Goal: Transaction & Acquisition: Download file/media

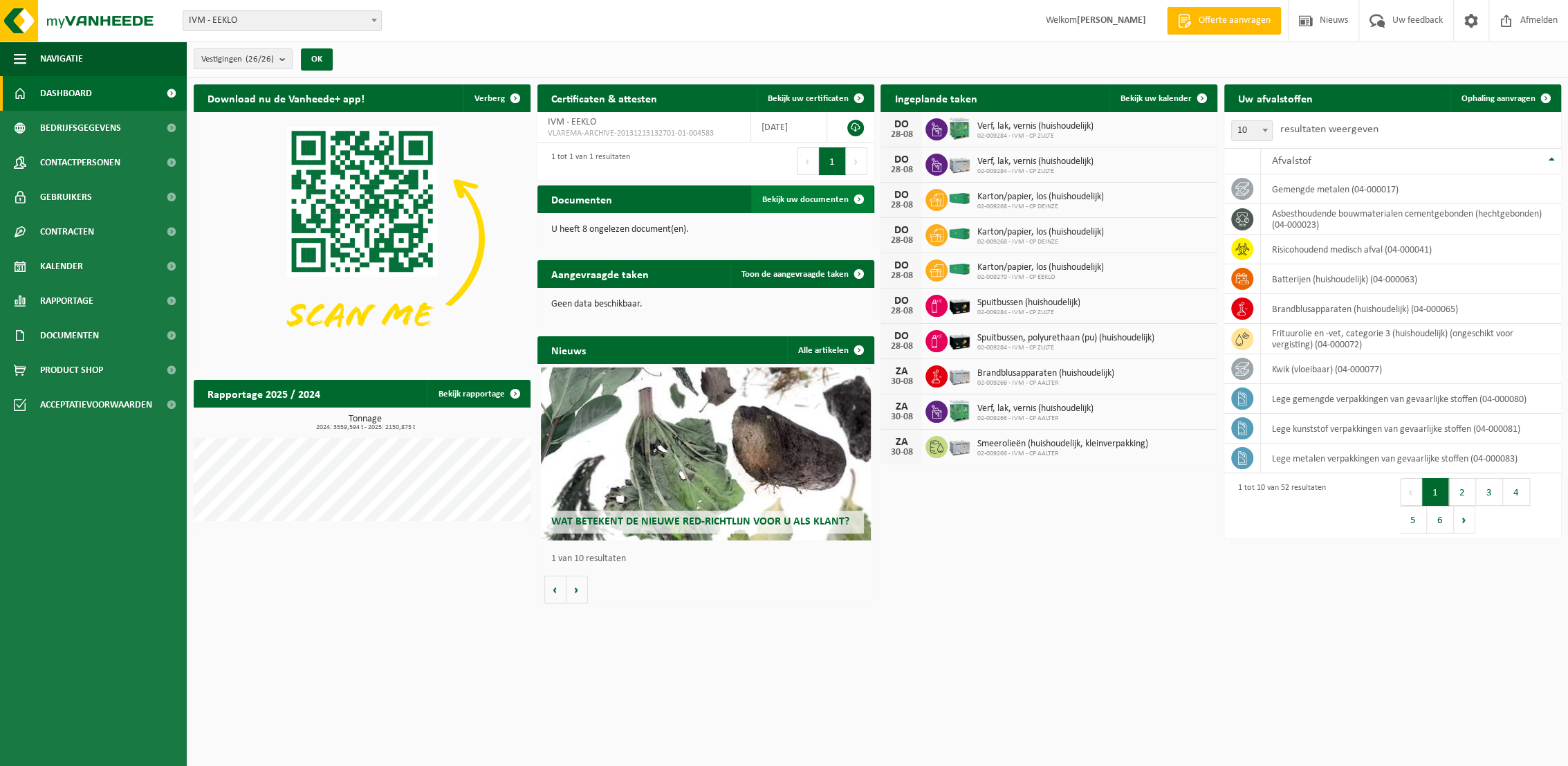
click at [797, 200] on span "Bekijk uw documenten" at bounding box center [806, 200] width 87 height 9
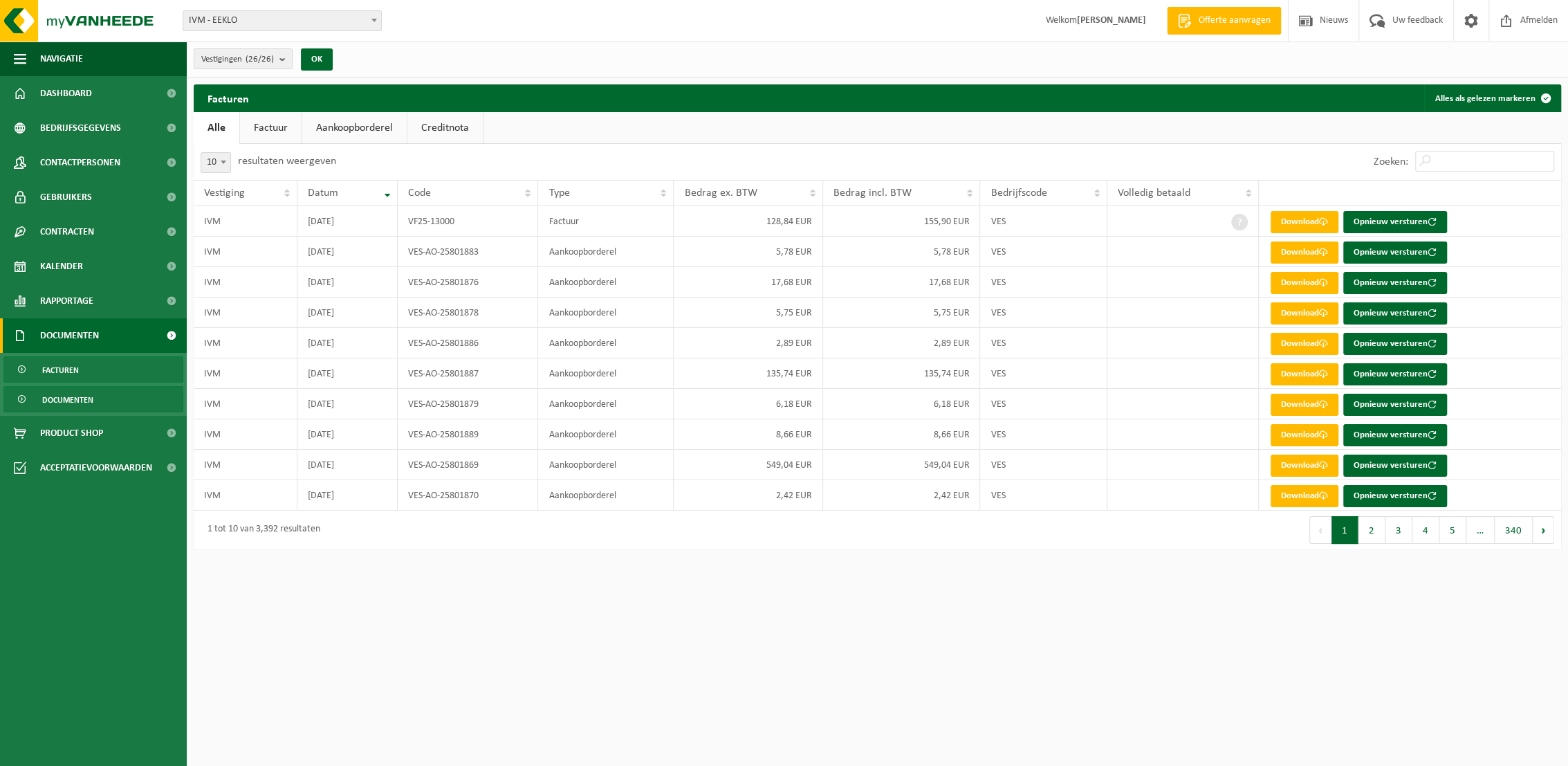
click at [61, 398] on span "Documenten" at bounding box center [68, 399] width 51 height 26
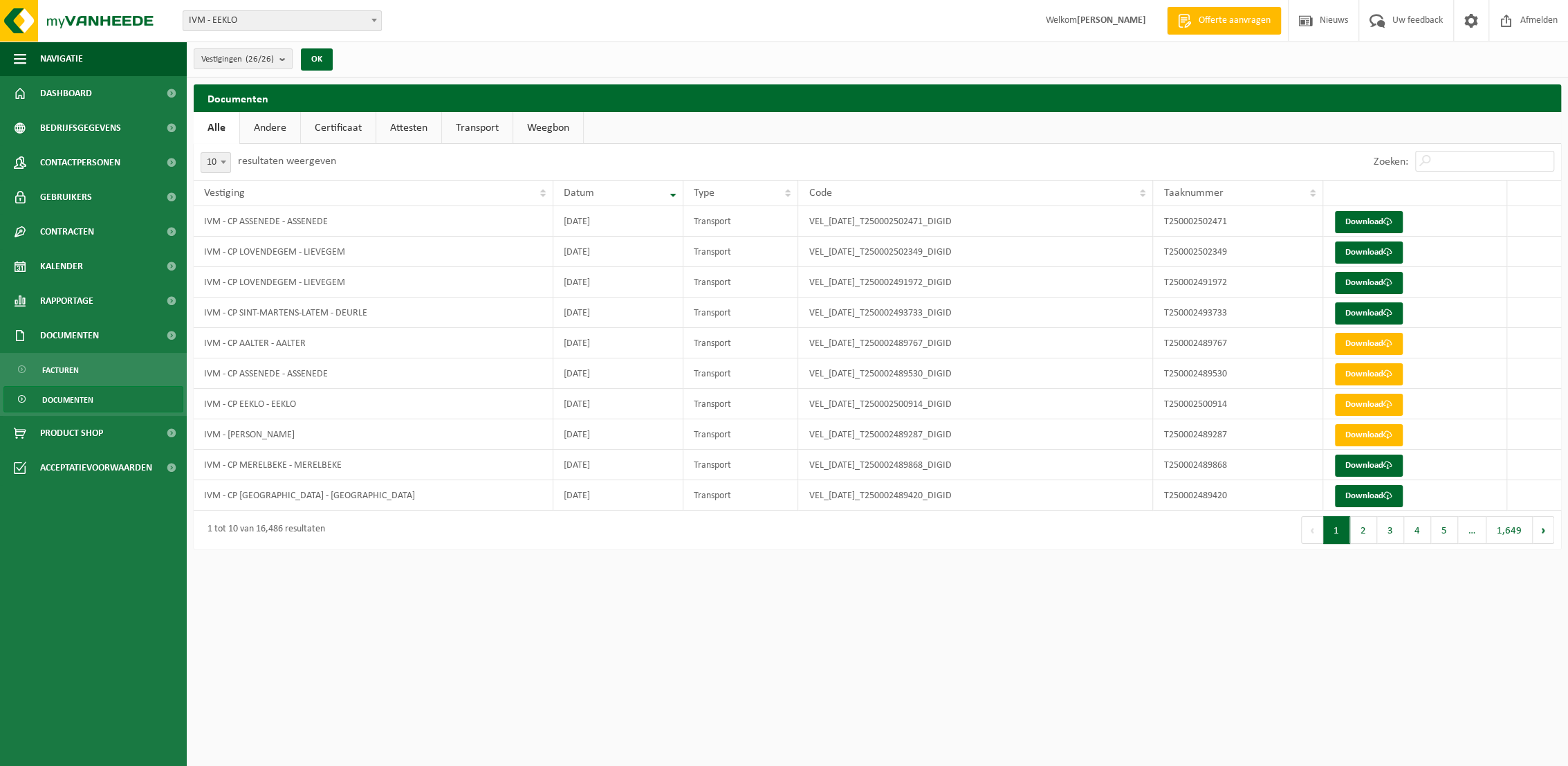
click at [480, 123] on link "Transport" at bounding box center [477, 128] width 71 height 32
click at [224, 163] on b at bounding box center [223, 162] width 6 height 3
select select "25"
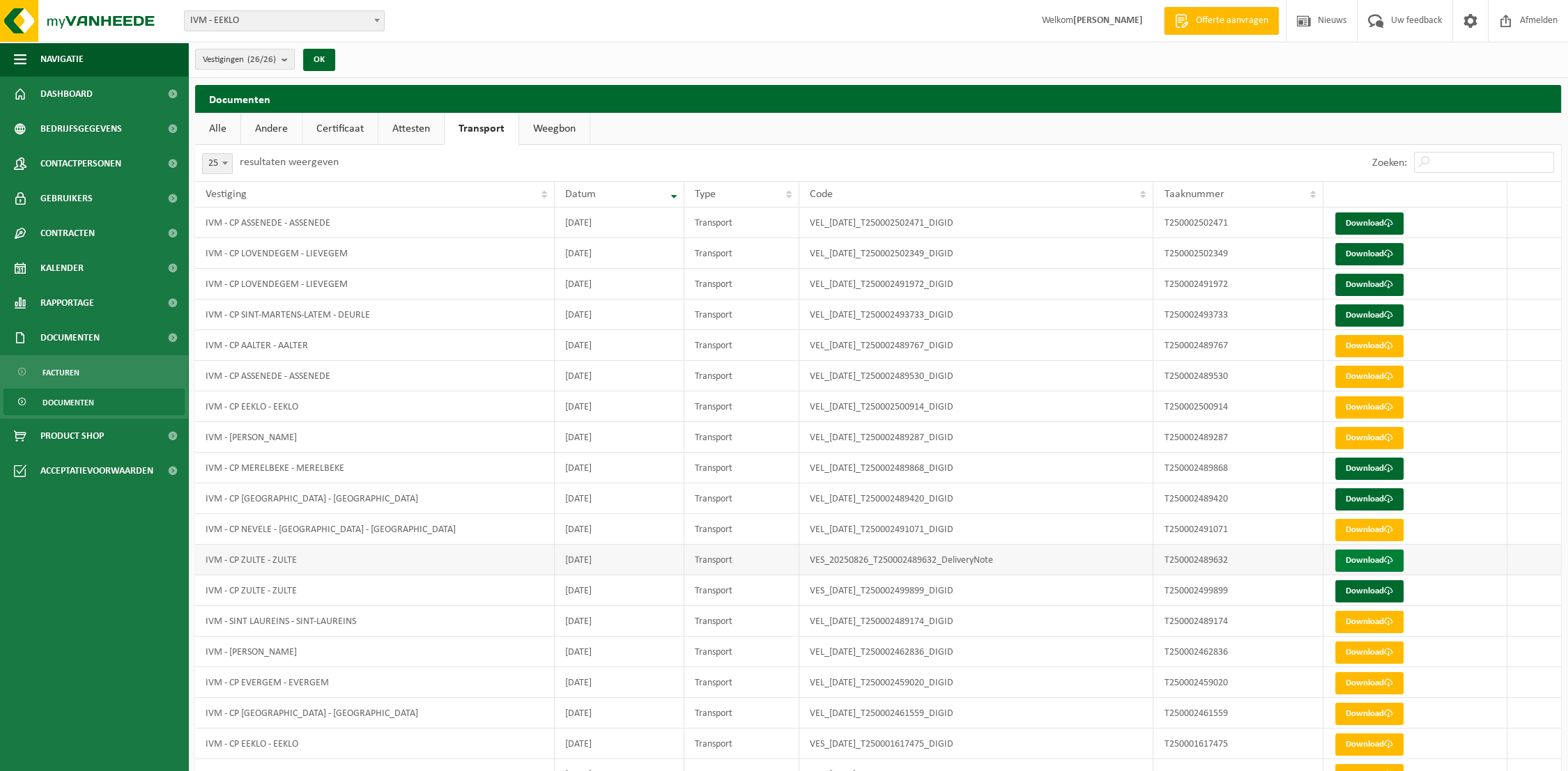
click at [1366, 558] on link "Download" at bounding box center [1369, 561] width 68 height 23
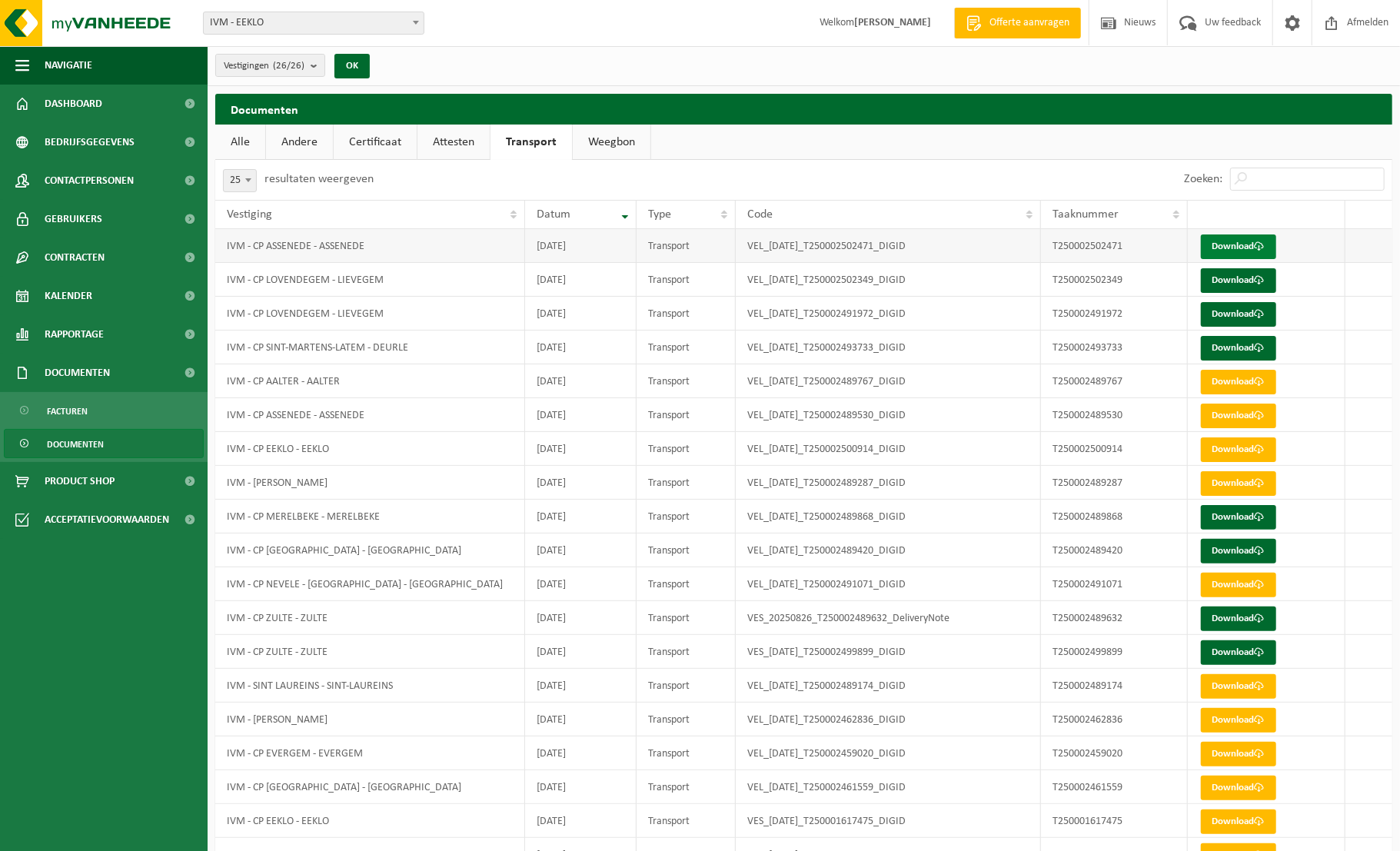
click at [1233, 249] on link "Download" at bounding box center [1238, 247] width 75 height 25
click at [1234, 276] on link "Download" at bounding box center [1238, 280] width 75 height 25
click at [1239, 307] on link "Download" at bounding box center [1238, 315] width 75 height 25
click at [1240, 344] on link "Download" at bounding box center [1238, 348] width 75 height 25
click at [1228, 517] on link "Download" at bounding box center [1238, 517] width 75 height 25
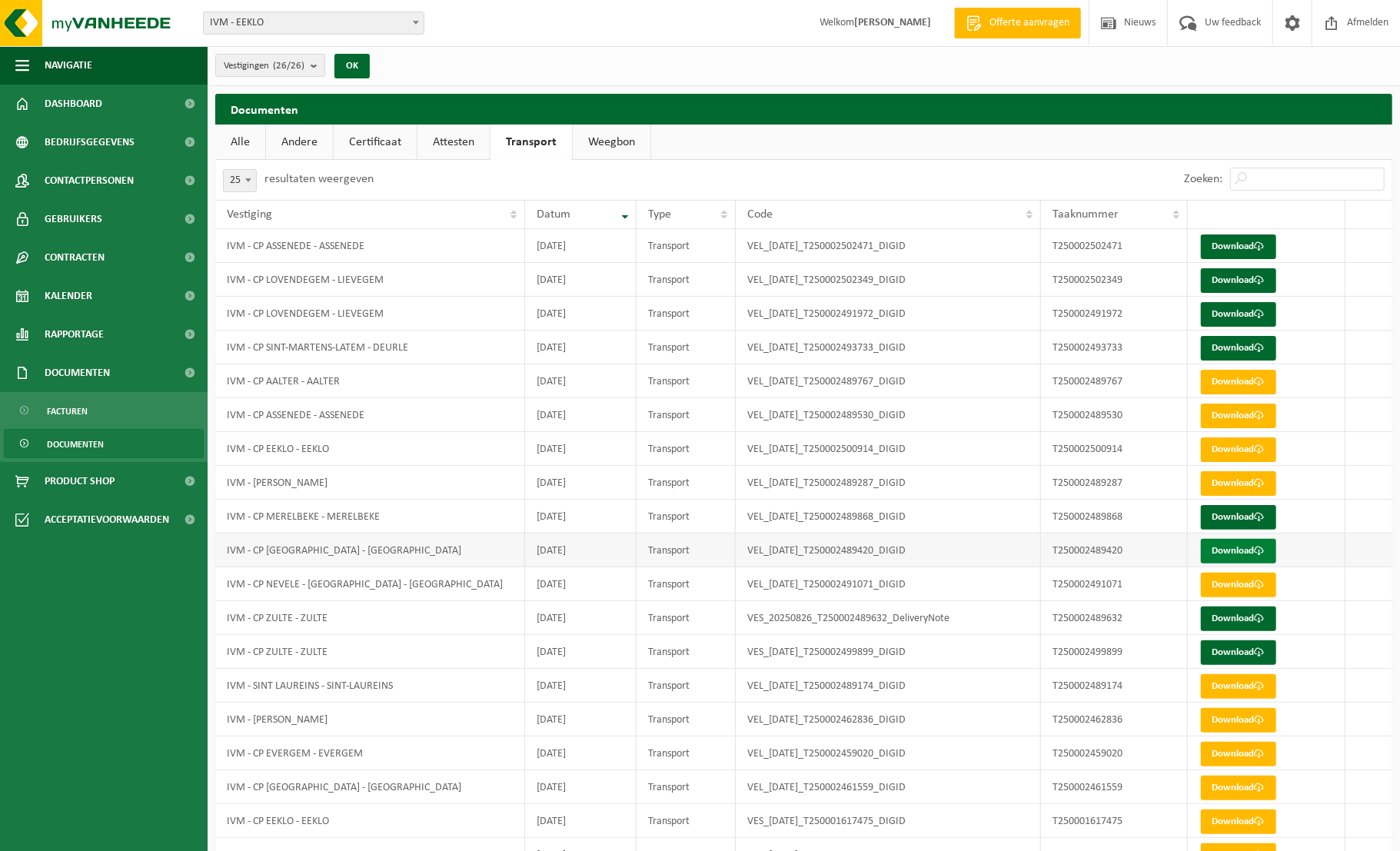
click at [1236, 549] on link "Download" at bounding box center [1238, 551] width 75 height 25
click at [1245, 648] on link "Download" at bounding box center [1238, 652] width 75 height 25
click at [92, 98] on span "Dashboard" at bounding box center [73, 103] width 58 height 38
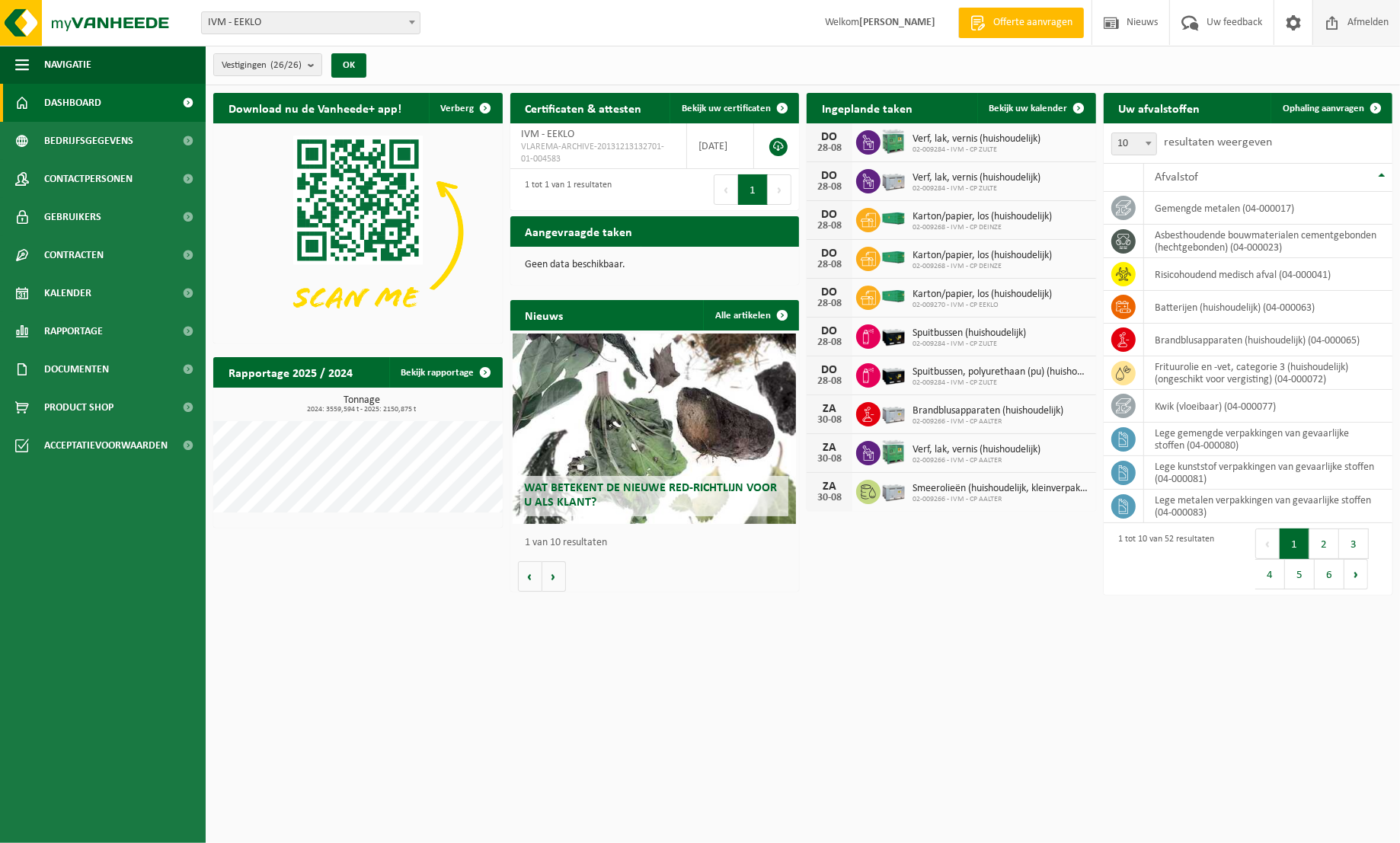
click at [1377, 28] on span "Afmelden" at bounding box center [1367, 22] width 49 height 45
